Goal: Task Accomplishment & Management: Use online tool/utility

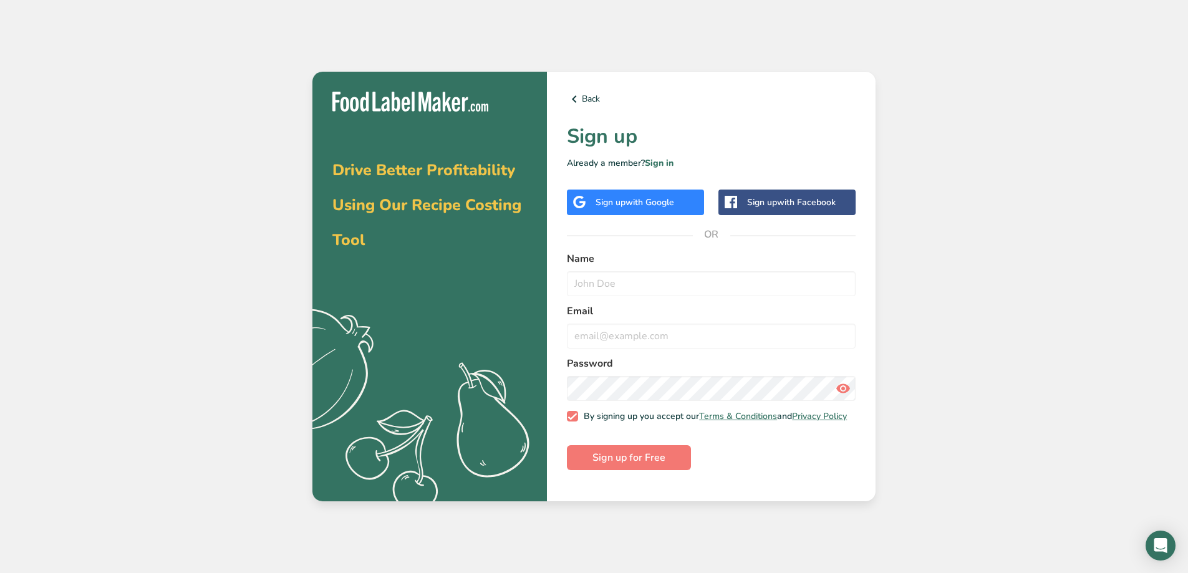
click at [660, 201] on span "with Google" at bounding box center [650, 203] width 49 height 12
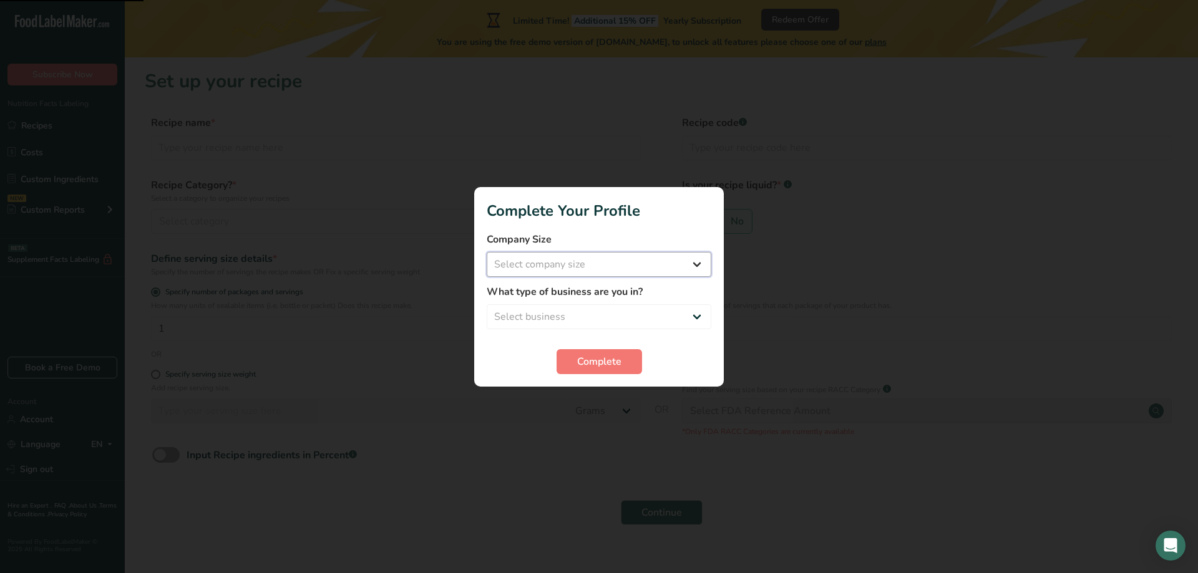
click at [527, 257] on select "Select company size Fewer than 10 Employees 10 to 50 Employees 51 to 500 Employ…" at bounding box center [599, 264] width 225 height 25
select select "1"
click at [487, 252] on select "Select company size Fewer than 10 Employees 10 to 50 Employees 51 to 500 Employ…" at bounding box center [599, 264] width 225 height 25
click at [533, 316] on select "Select business Packaged Food Manufacturer Restaurant & Cafe Bakery Meal Plans …" at bounding box center [599, 316] width 225 height 25
select select "8"
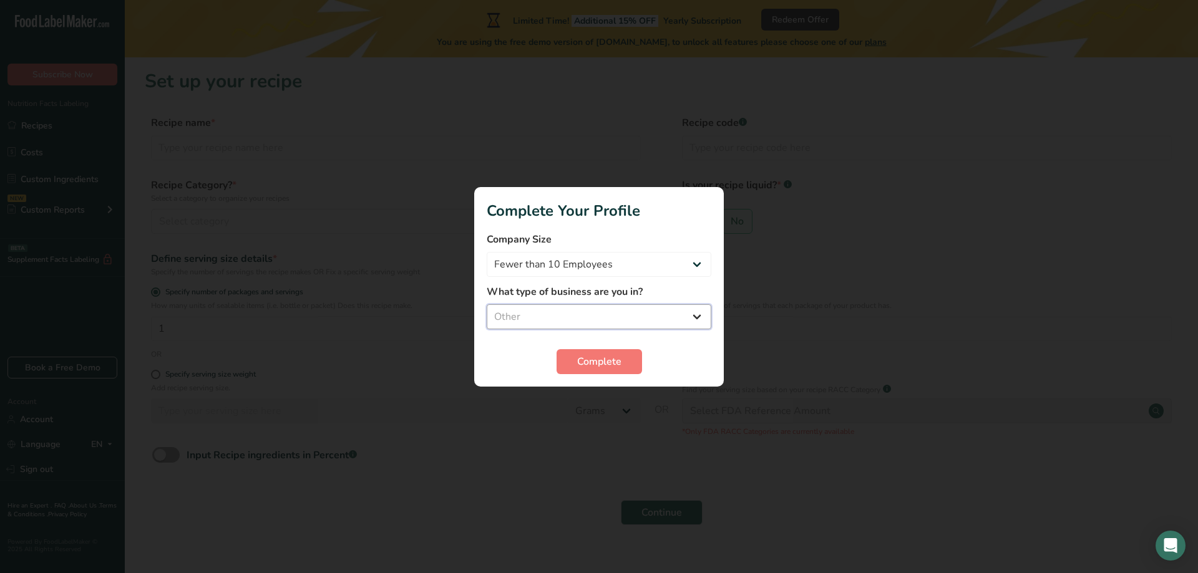
click at [487, 304] on select "Select business Packaged Food Manufacturer Restaurant & Cafe Bakery Meal Plans …" at bounding box center [599, 316] width 225 height 25
click at [620, 352] on button "Complete" at bounding box center [598, 361] width 85 height 25
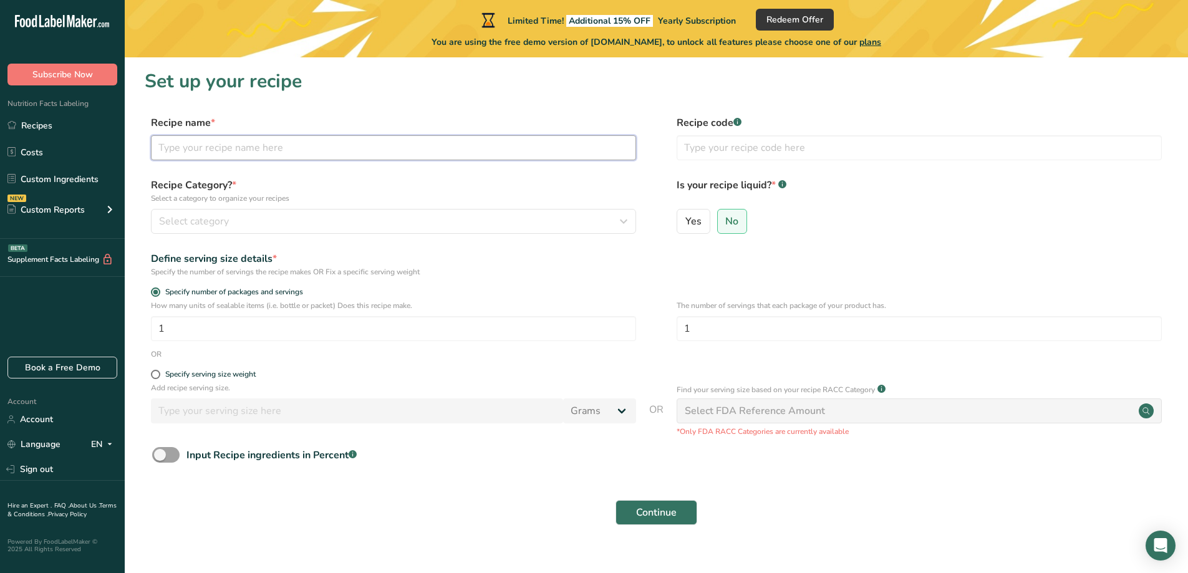
click at [476, 152] on input "text" at bounding box center [393, 147] width 485 height 25
click at [211, 147] on input "Honey Burbon Chicken Crockpot" at bounding box center [393, 147] width 485 height 25
type input "Honey Bourbon Chicken Crockpot"
click at [754, 145] on input "text" at bounding box center [919, 147] width 485 height 25
type input "CROCK"
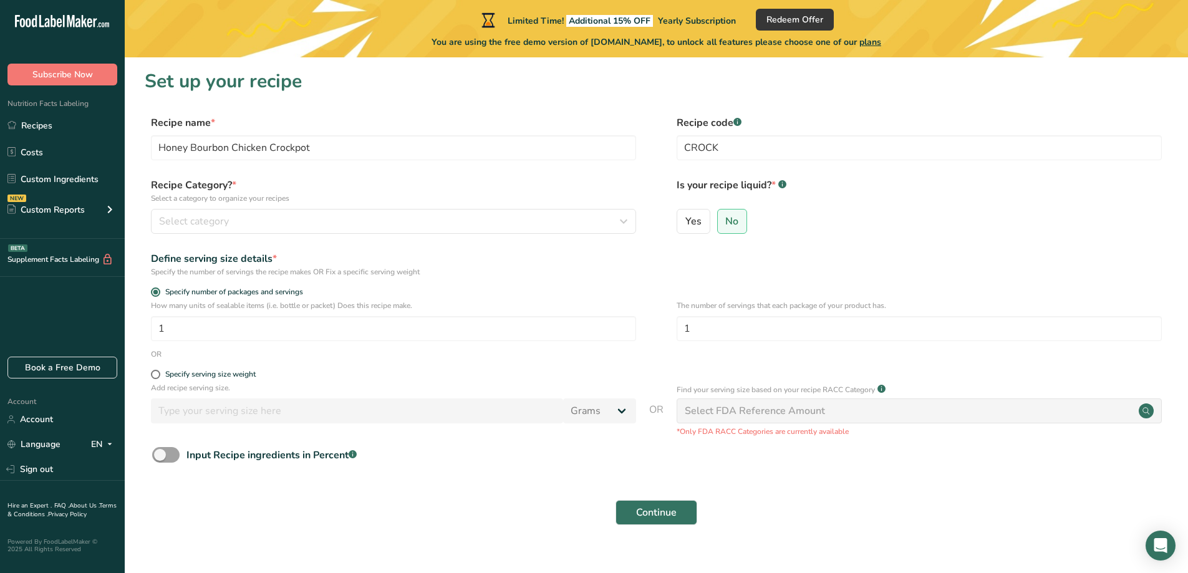
click at [459, 208] on div "Recipe Category? * Select a category to organize your recipes Select category S…" at bounding box center [393, 206] width 485 height 56
click at [464, 224] on div "Select category" at bounding box center [390, 221] width 462 height 15
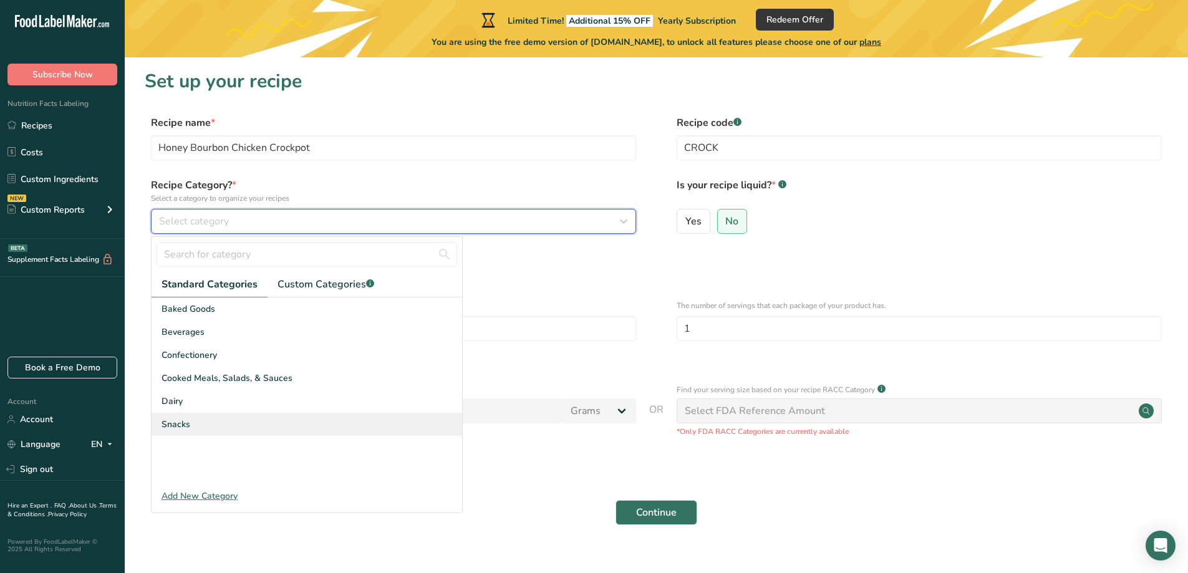
scroll to position [19, 0]
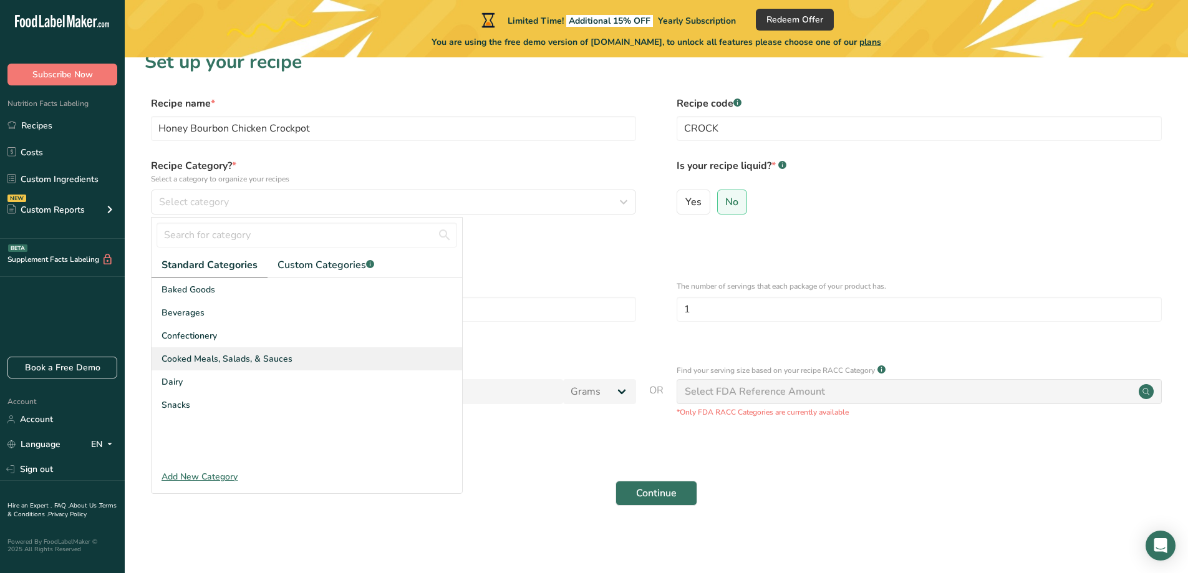
click at [209, 361] on span "Cooked Meals, Salads, & Sauces" at bounding box center [227, 358] width 131 height 13
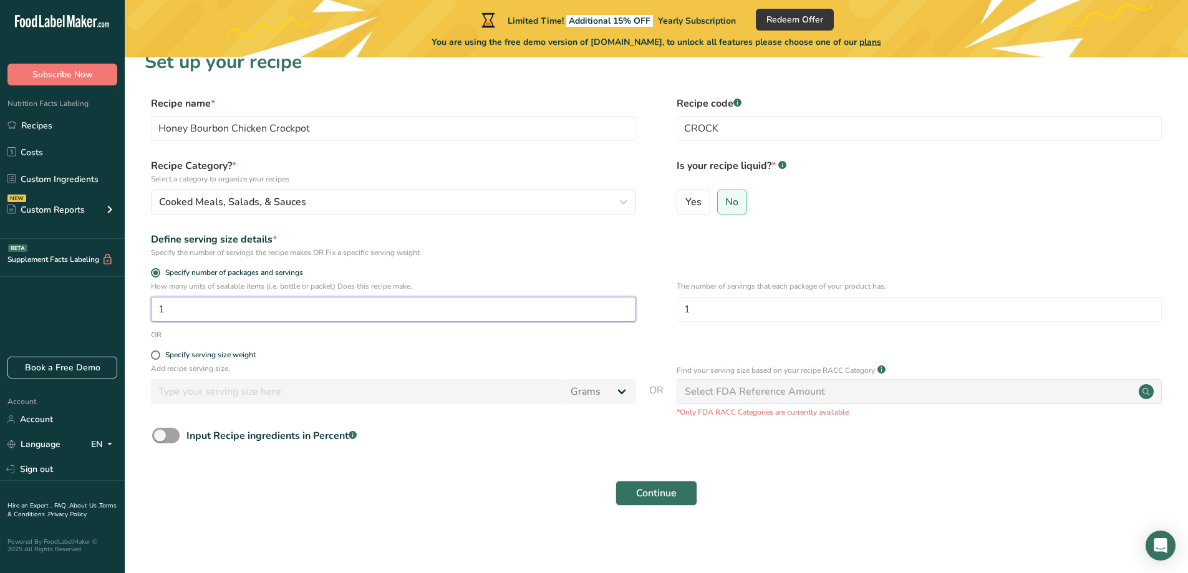
click at [271, 307] on input "1" at bounding box center [393, 309] width 485 height 25
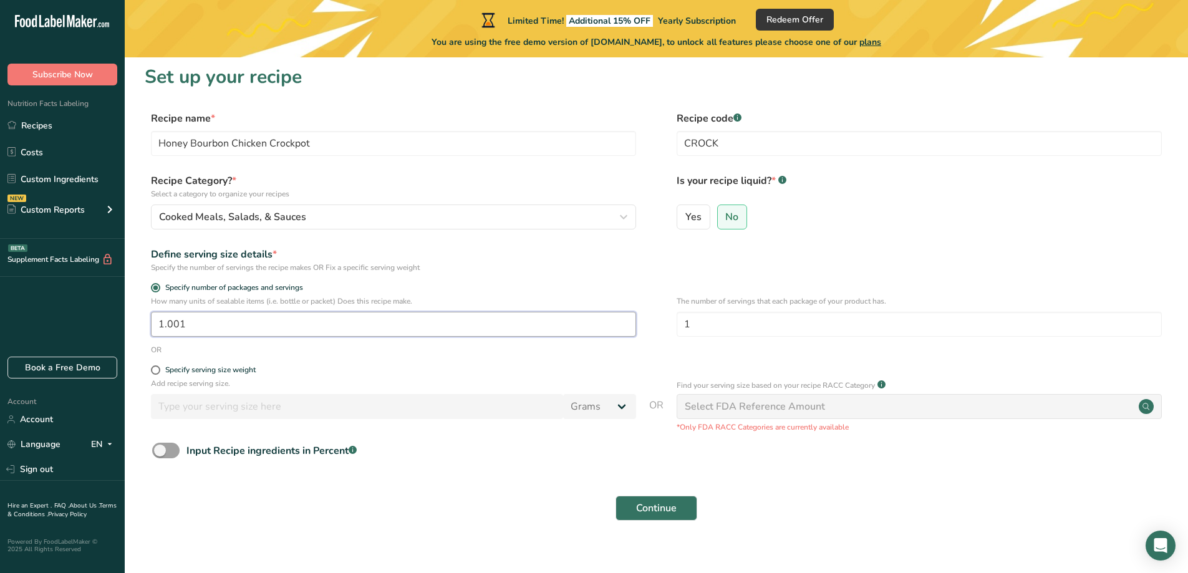
scroll to position [0, 0]
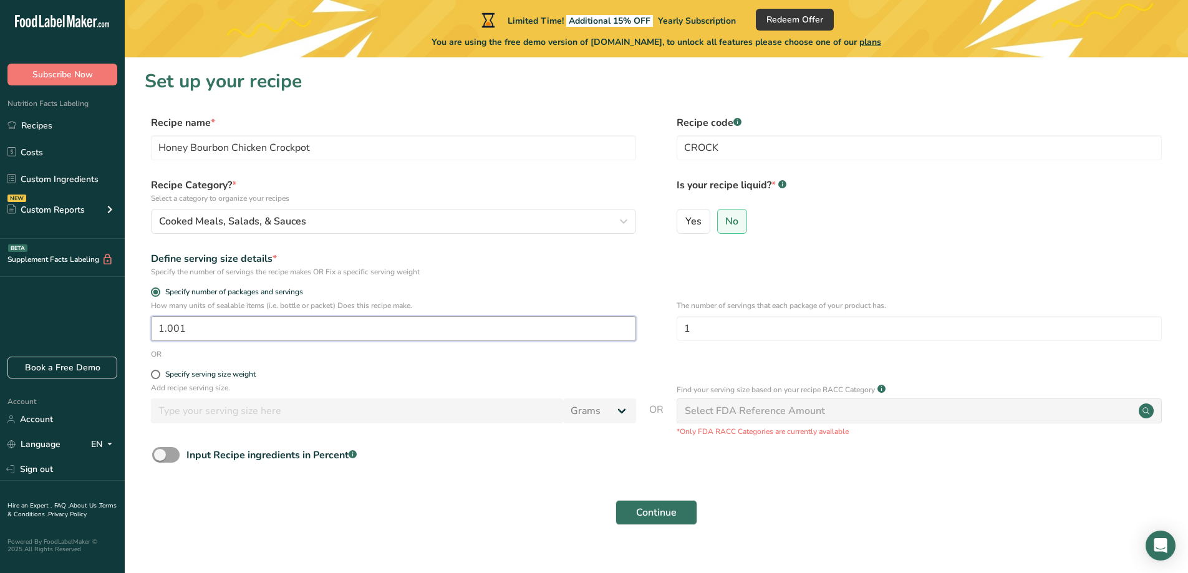
drag, startPoint x: 198, startPoint y: 334, endPoint x: 157, endPoint y: 332, distance: 40.6
click at [157, 332] on input "1.001" at bounding box center [393, 328] width 485 height 25
type input "1"
type input "8"
click at [155, 372] on span at bounding box center [155, 374] width 9 height 9
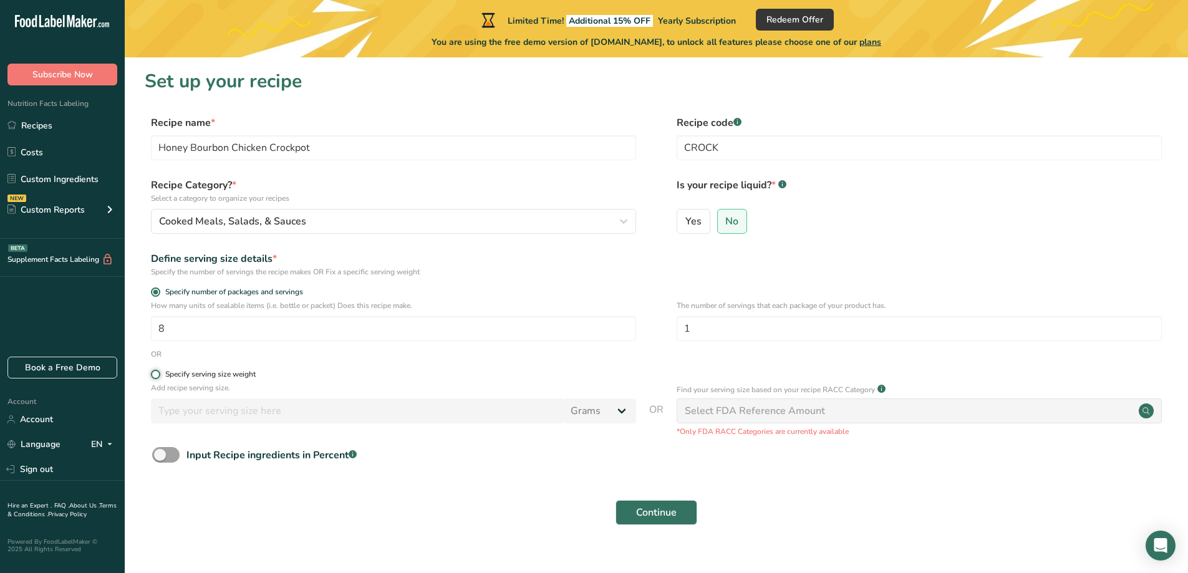
click at [155, 372] on input "Specify serving size weight" at bounding box center [155, 375] width 8 height 8
radio input "true"
radio input "false"
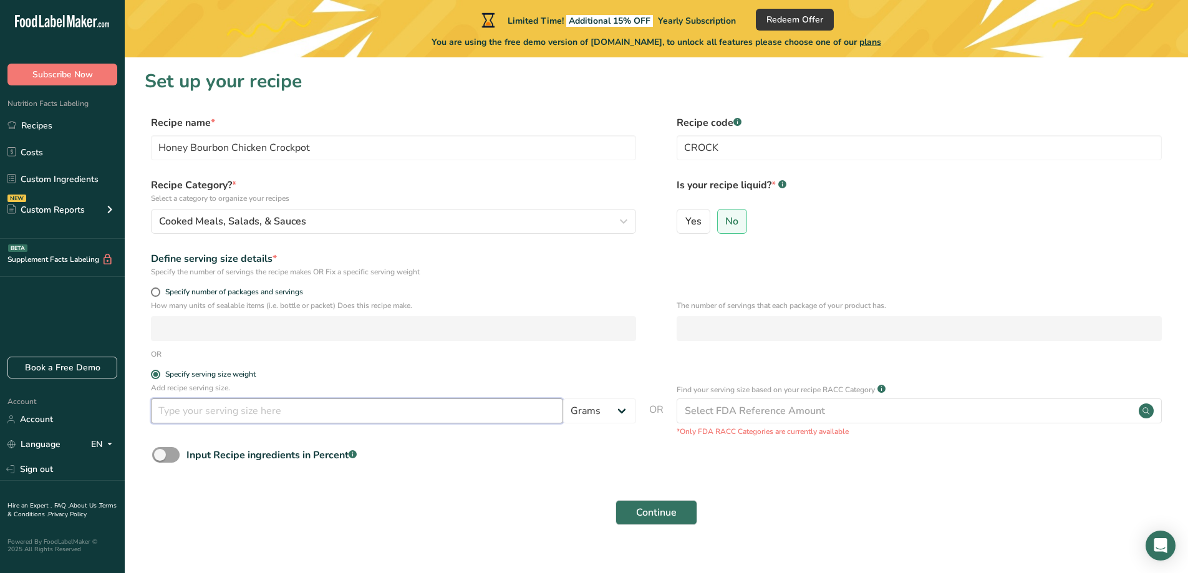
click at [206, 412] on input "number" at bounding box center [357, 411] width 412 height 25
click at [621, 414] on select "Grams kg mg mcg lb oz l mL fl oz tbsp tsp cup qt gallon" at bounding box center [599, 411] width 73 height 25
select select "12"
click at [563, 399] on select "Grams kg mg mcg lb oz l mL fl oz tbsp tsp cup qt gallon" at bounding box center [599, 411] width 73 height 25
click at [625, 412] on select "Grams kg mg mcg lb oz l mL fl oz tbsp tsp cup qt gallon" at bounding box center [599, 411] width 73 height 25
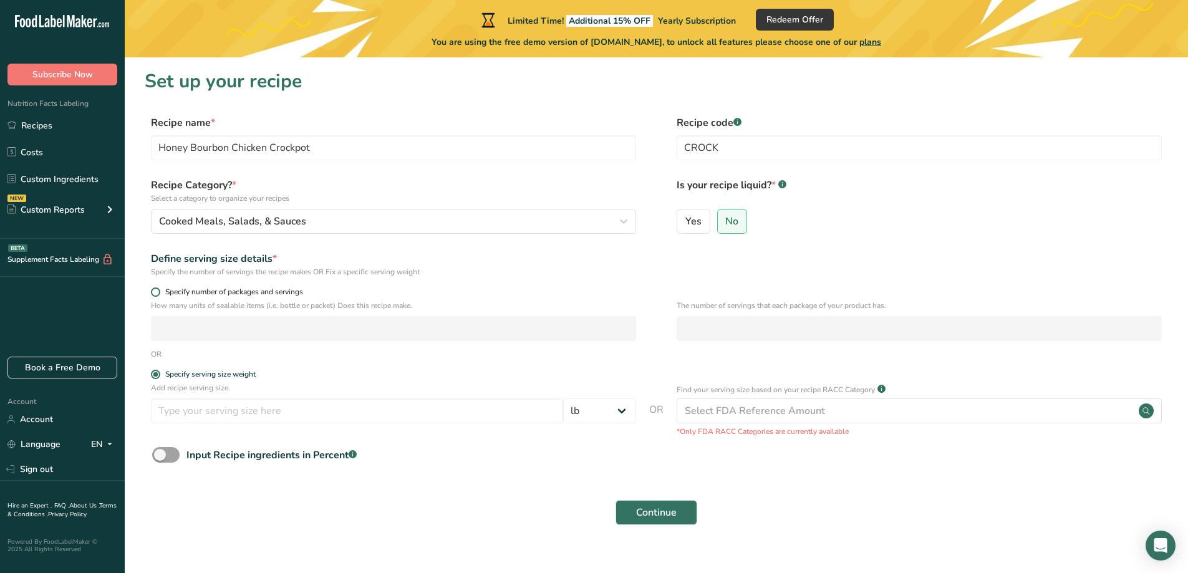
click at [154, 288] on span at bounding box center [155, 292] width 9 height 9
click at [154, 288] on input "Specify number of packages and servings" at bounding box center [155, 292] width 8 height 8
radio input "true"
radio input "false"
select select "0"
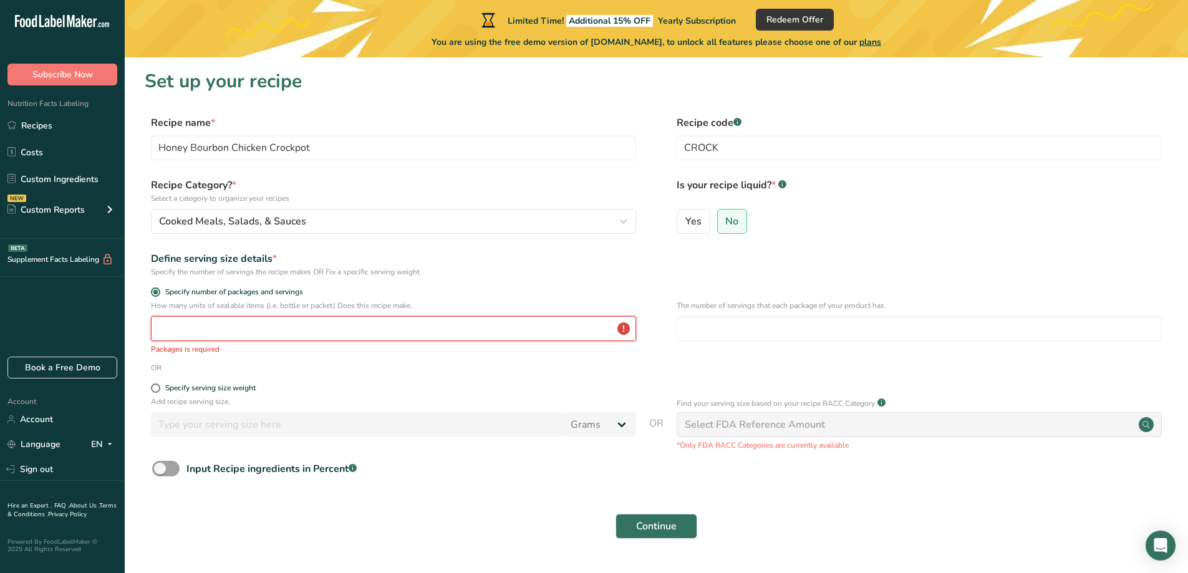
click at [203, 325] on input "number" at bounding box center [393, 328] width 485 height 25
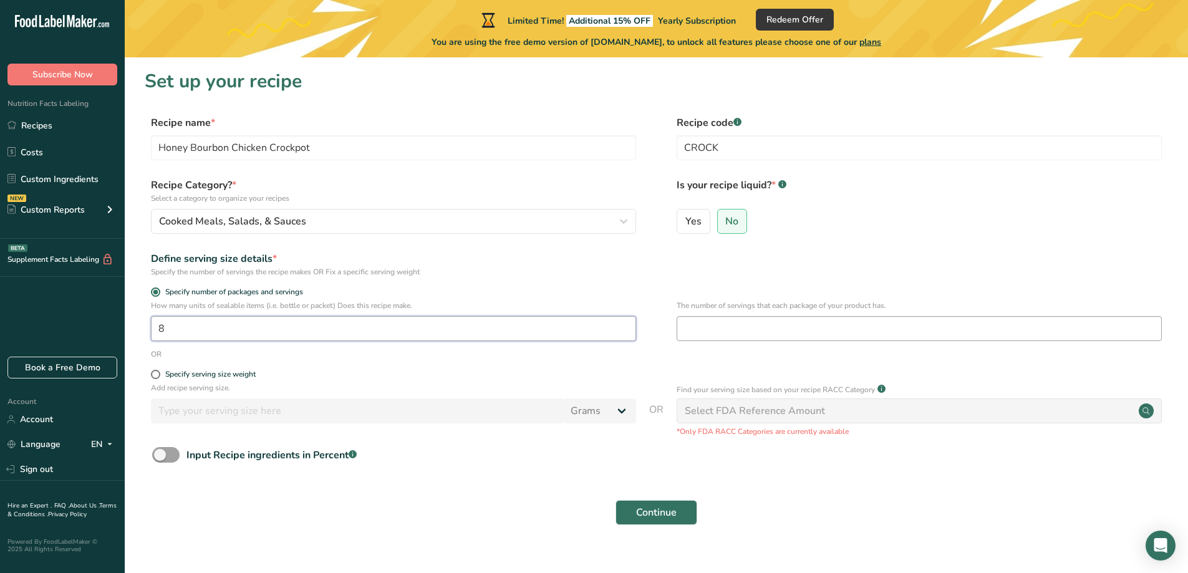
type input "8"
click at [736, 326] on input "number" at bounding box center [919, 328] width 485 height 25
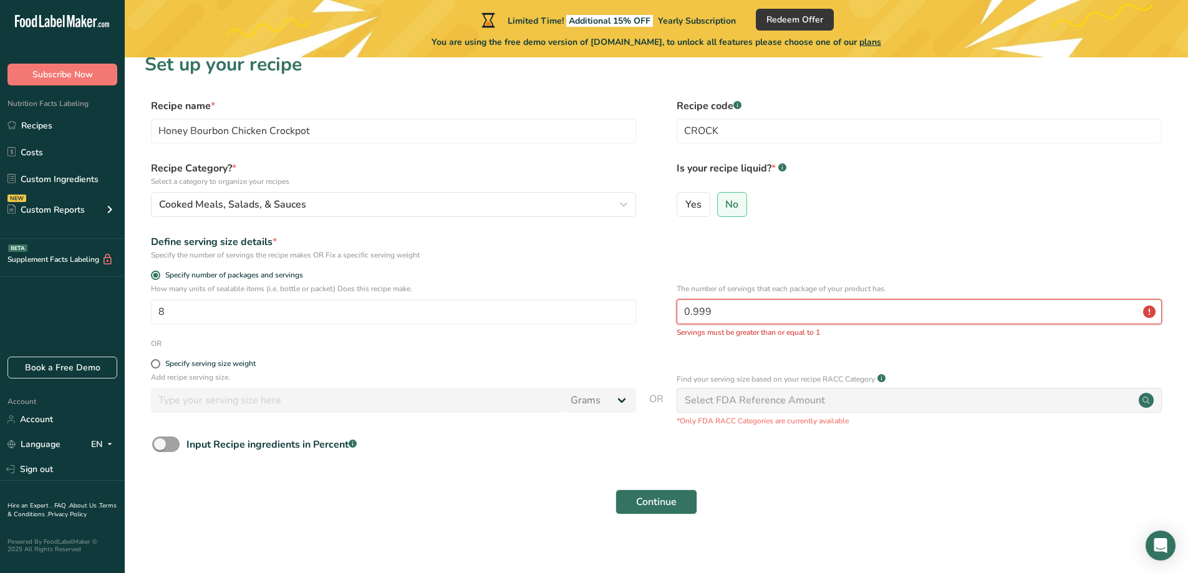
scroll to position [19, 0]
click at [668, 496] on span "Continue" at bounding box center [656, 499] width 41 height 15
click at [743, 313] on input "0.999" at bounding box center [919, 309] width 485 height 25
drag, startPoint x: 741, startPoint y: 311, endPoint x: 680, endPoint y: 310, distance: 60.5
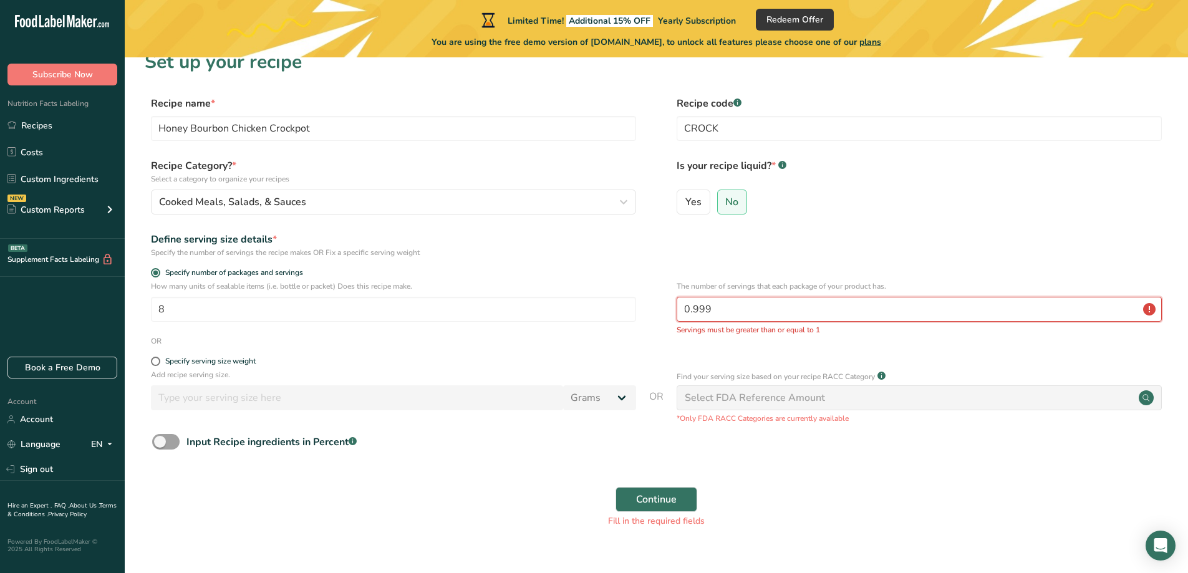
click at [680, 310] on input "0.999" at bounding box center [919, 309] width 485 height 25
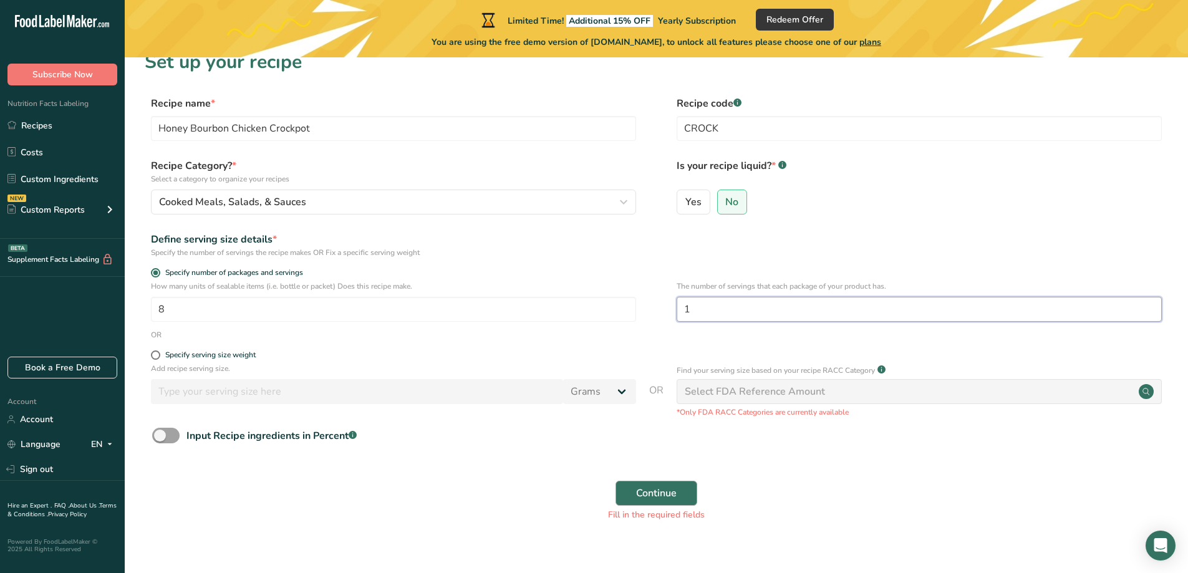
type input "1"
click at [649, 498] on span "Continue" at bounding box center [656, 493] width 41 height 15
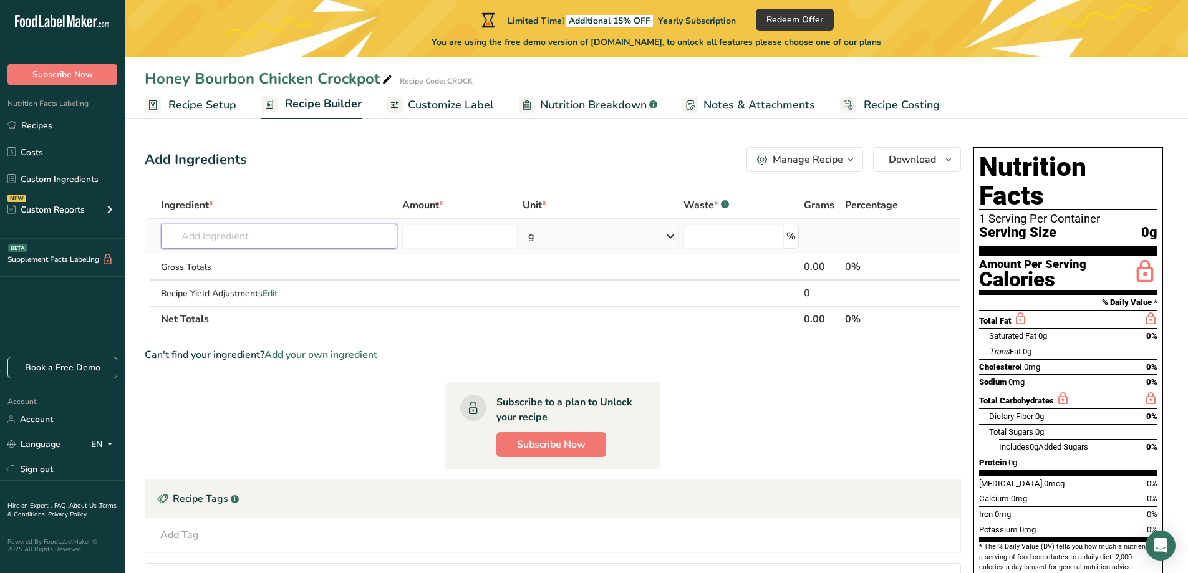
click at [333, 245] on input "text" at bounding box center [279, 236] width 236 height 25
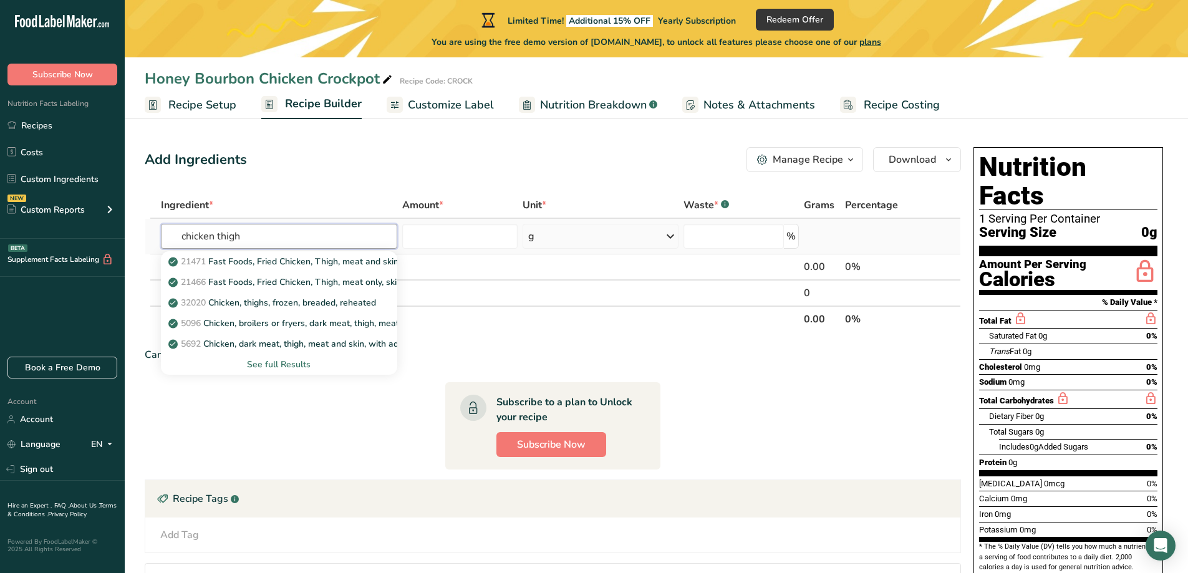
click at [179, 238] on input "chicken thigh" at bounding box center [279, 236] width 236 height 25
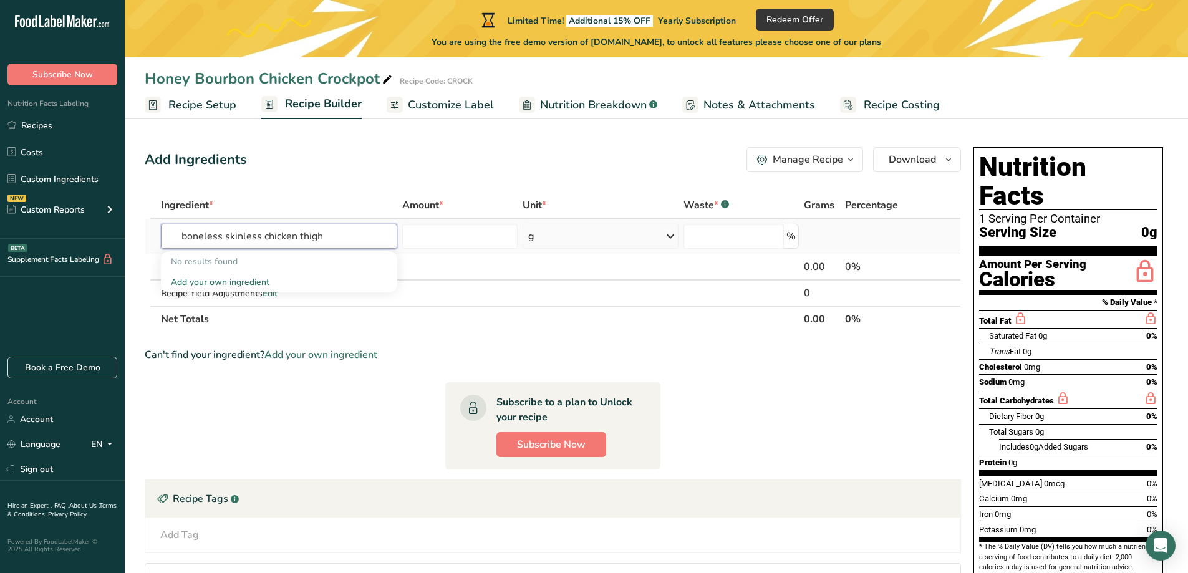
click at [342, 230] on input "boneless skinless chicken thigh" at bounding box center [279, 236] width 236 height 25
drag, startPoint x: 263, startPoint y: 238, endPoint x: 173, endPoint y: 233, distance: 90.0
click at [173, 233] on input "boneless skinless chicken thighs" at bounding box center [279, 236] width 236 height 25
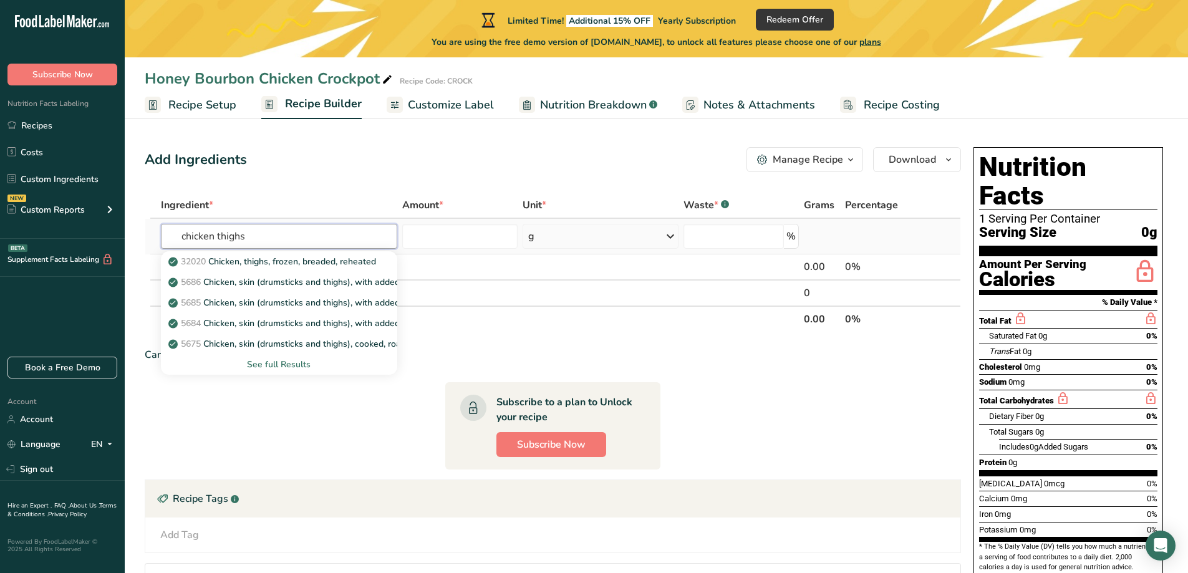
click at [257, 231] on input "chicken thighs" at bounding box center [279, 236] width 236 height 25
type input "chicken thighs"
click at [296, 368] on div "See full Results" at bounding box center [279, 364] width 216 height 13
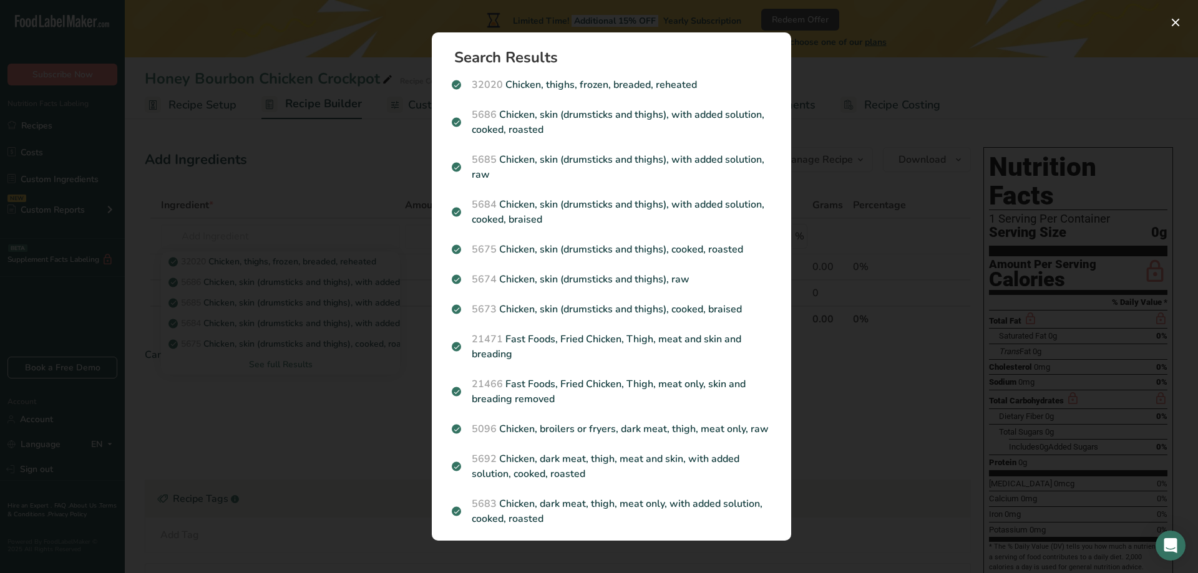
click at [362, 193] on div "Search results modal" at bounding box center [599, 286] width 1198 height 573
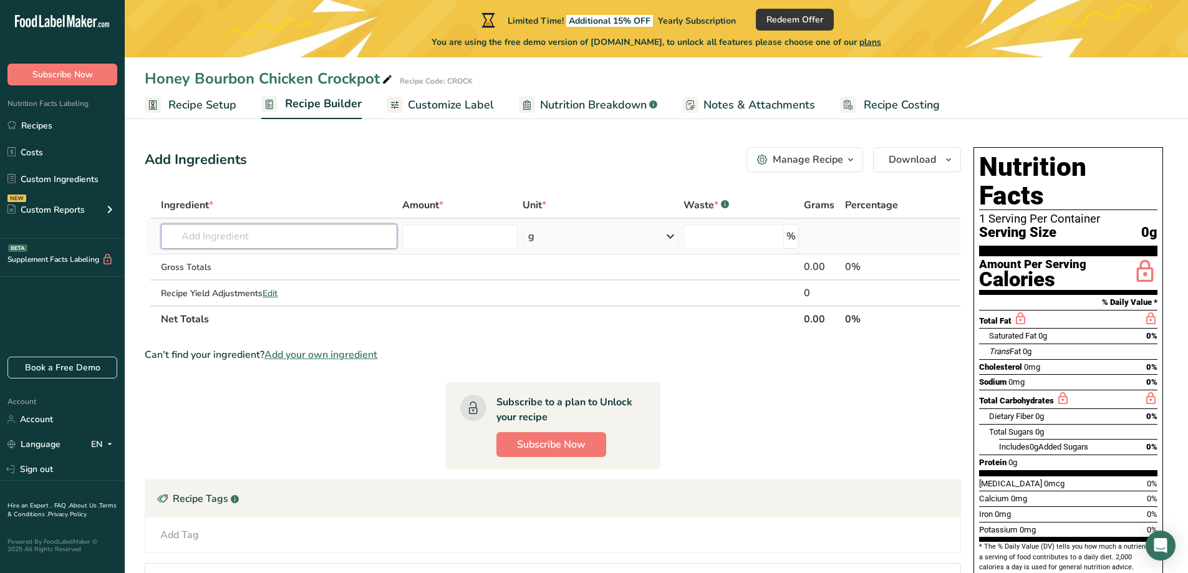
click at [284, 229] on input "text" at bounding box center [279, 236] width 236 height 25
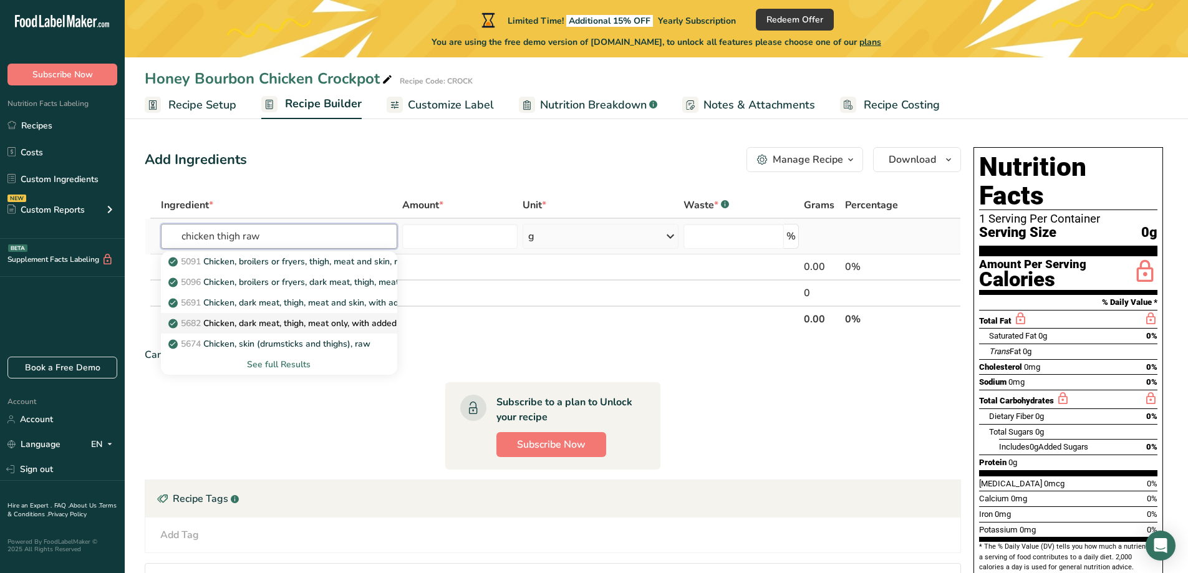
type input "chicken thigh raw"
click at [288, 322] on p "5682 Chicken, dark meat, thigh, meat only, with added solution, raw" at bounding box center [311, 323] width 280 height 13
type input "Chicken, dark meat, thigh, meat only, with added solution, raw"
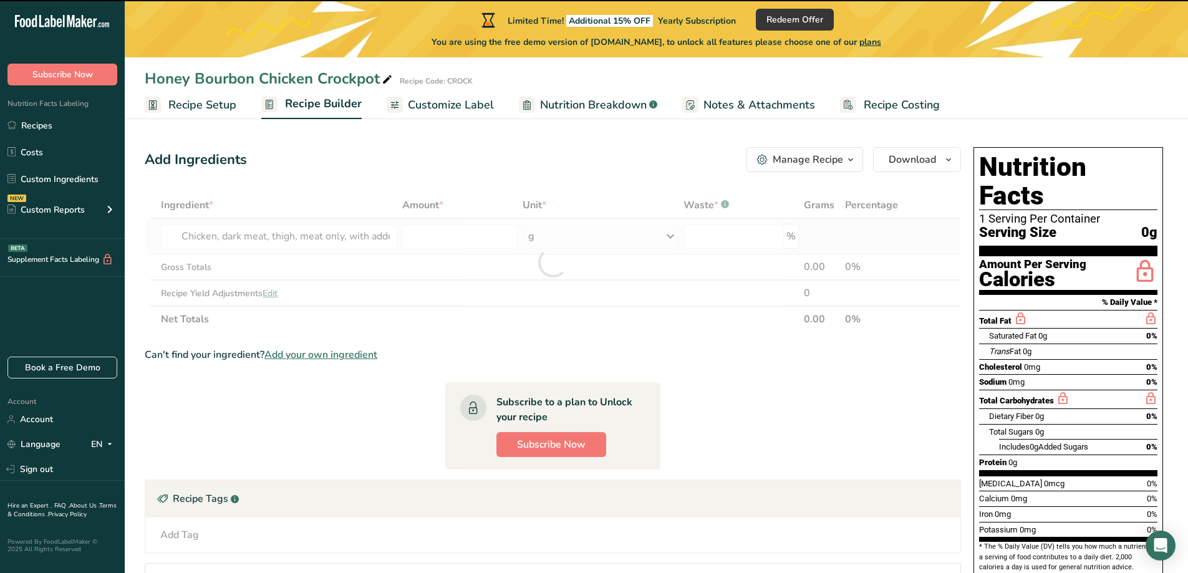
type input "0"
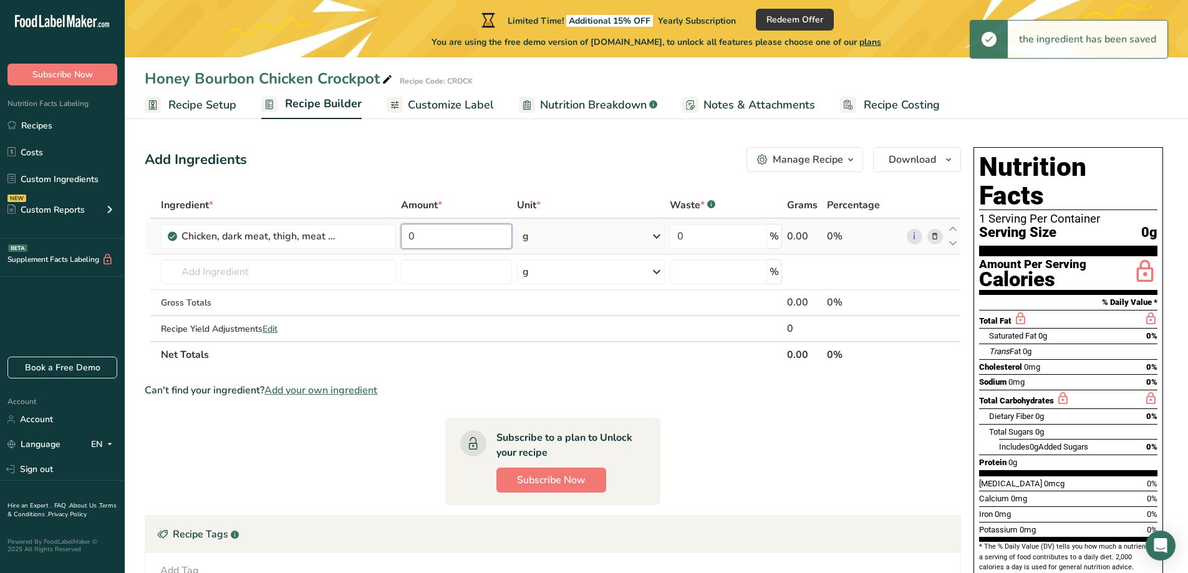
click at [460, 232] on input "0" at bounding box center [457, 236] width 112 height 25
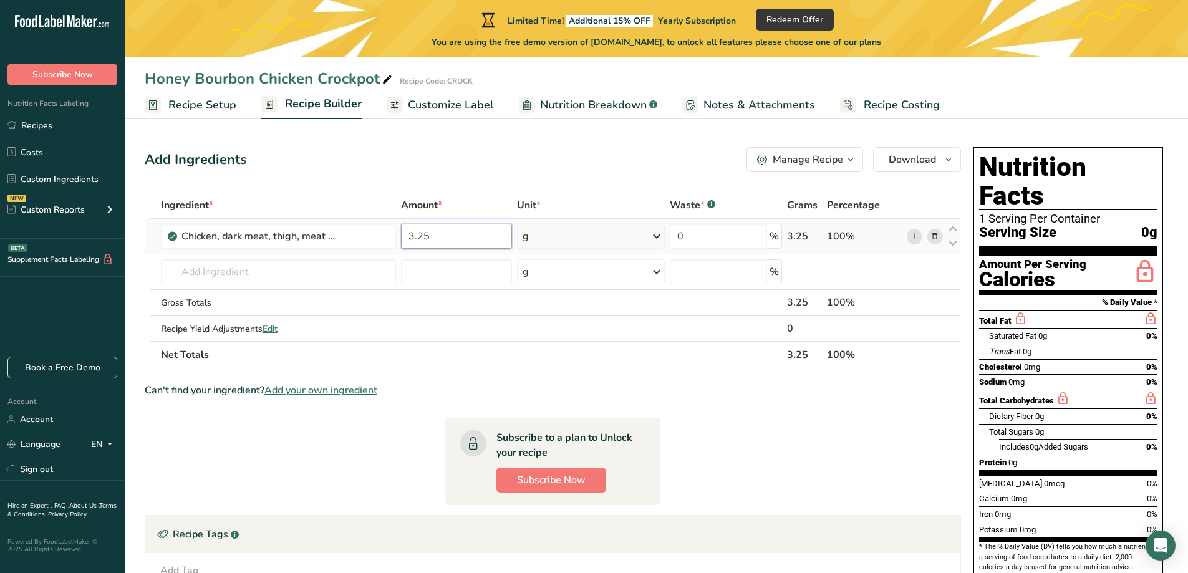
type input "3.25"
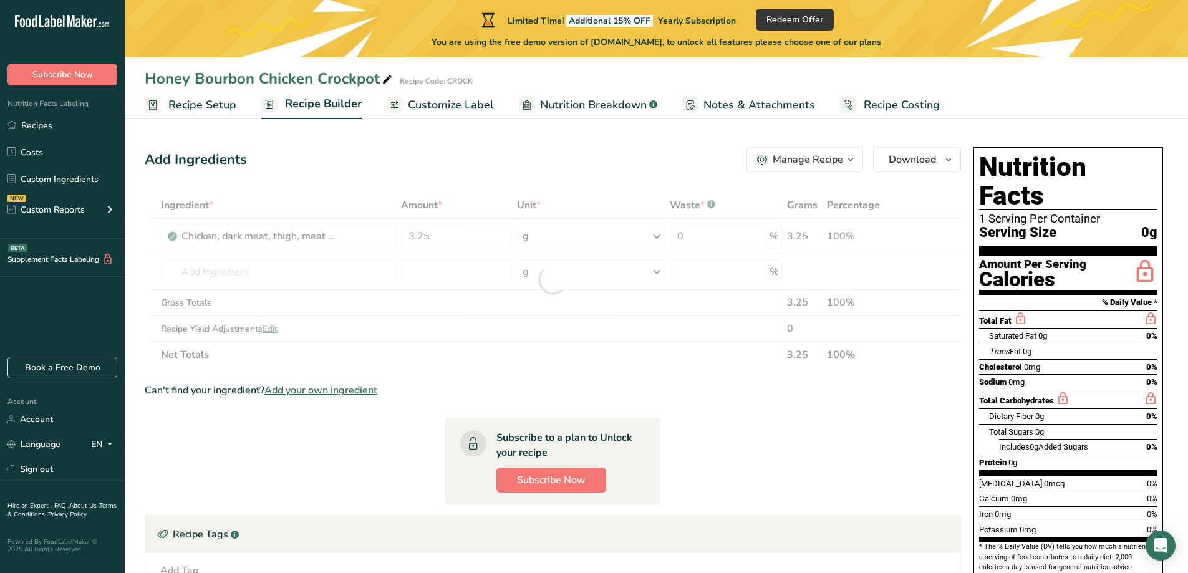
click at [562, 235] on div "Ingredient * Amount * Unit * Waste * .a-a{fill:#347362;}.b-a{fill:#fff;} Grams …" at bounding box center [553, 280] width 817 height 176
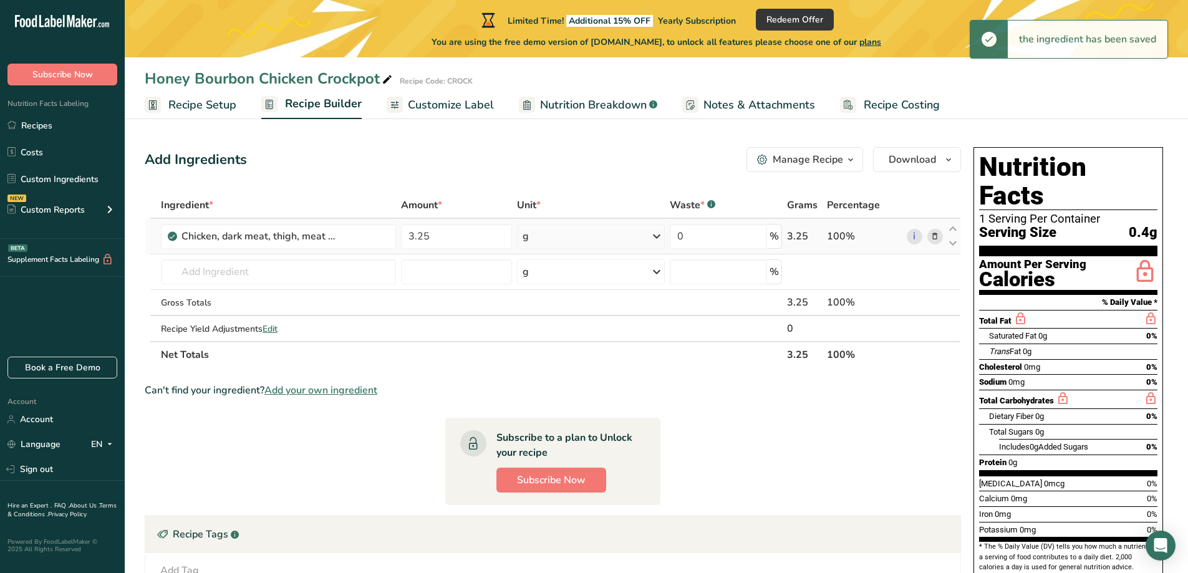
click at [658, 240] on icon at bounding box center [656, 236] width 15 height 22
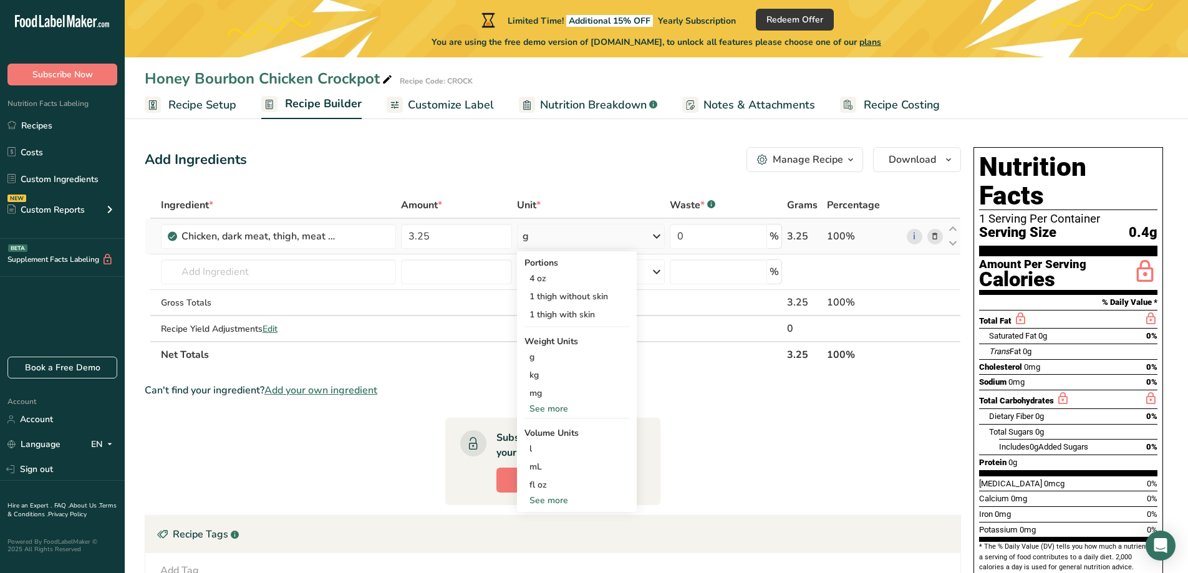
click at [551, 408] on div "See more" at bounding box center [577, 408] width 105 height 13
click at [546, 434] on div "lb" at bounding box center [577, 429] width 105 height 18
